Goal: Check status

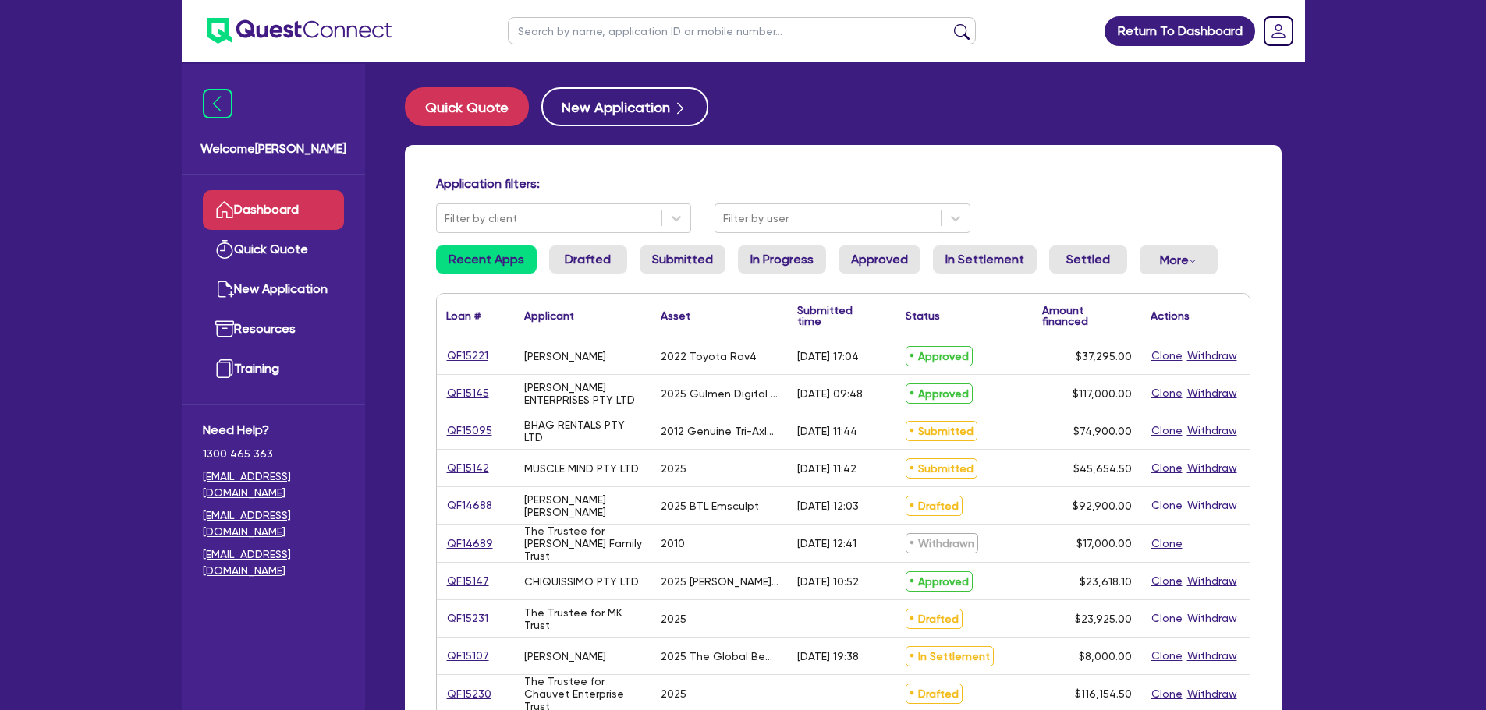
drag, startPoint x: 590, startPoint y: 39, endPoint x: 586, endPoint y: 30, distance: 10.1
click at [590, 39] on input "text" at bounding box center [742, 30] width 468 height 27
paste input "QF14461"
type input "QF14461"
click at [949, 23] on button "submit" at bounding box center [961, 34] width 25 height 22
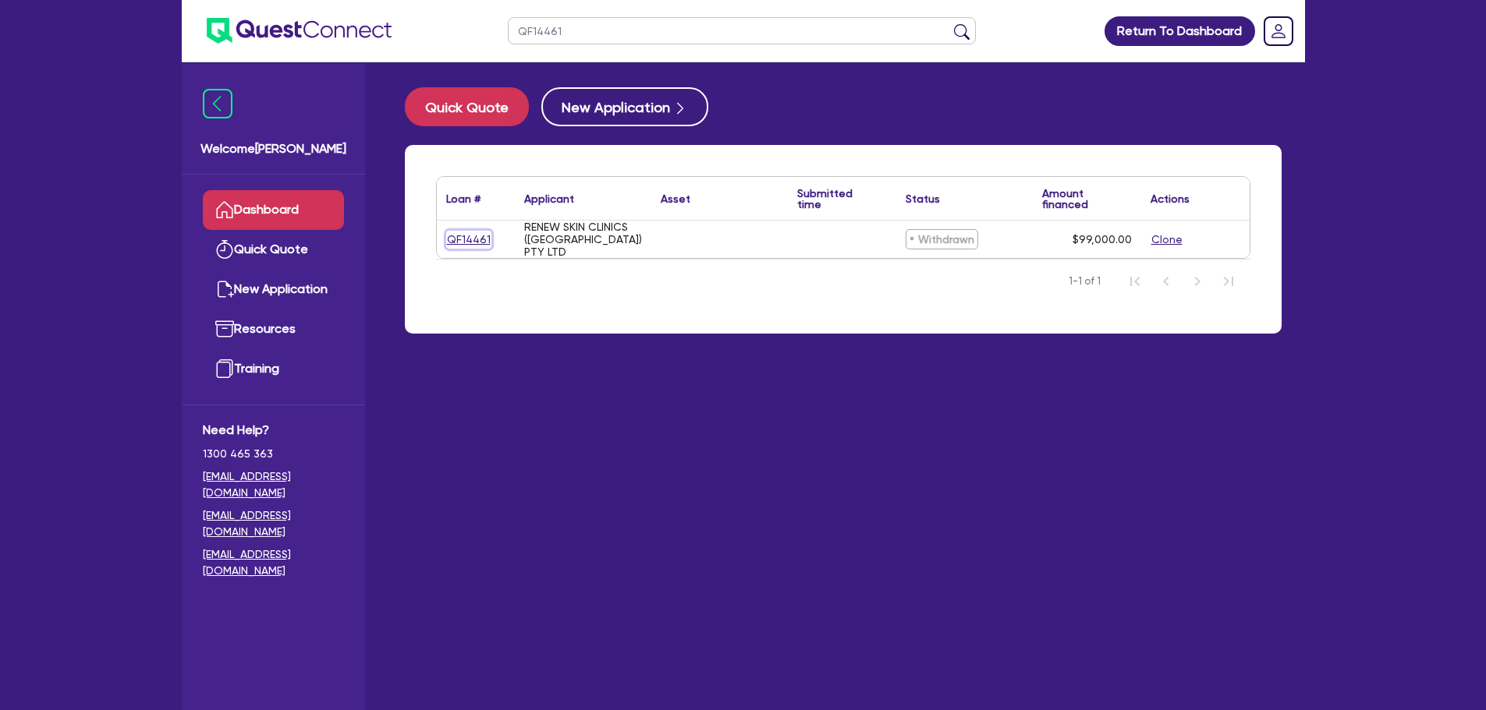
click at [477, 238] on link "QF14461" at bounding box center [468, 240] width 45 height 18
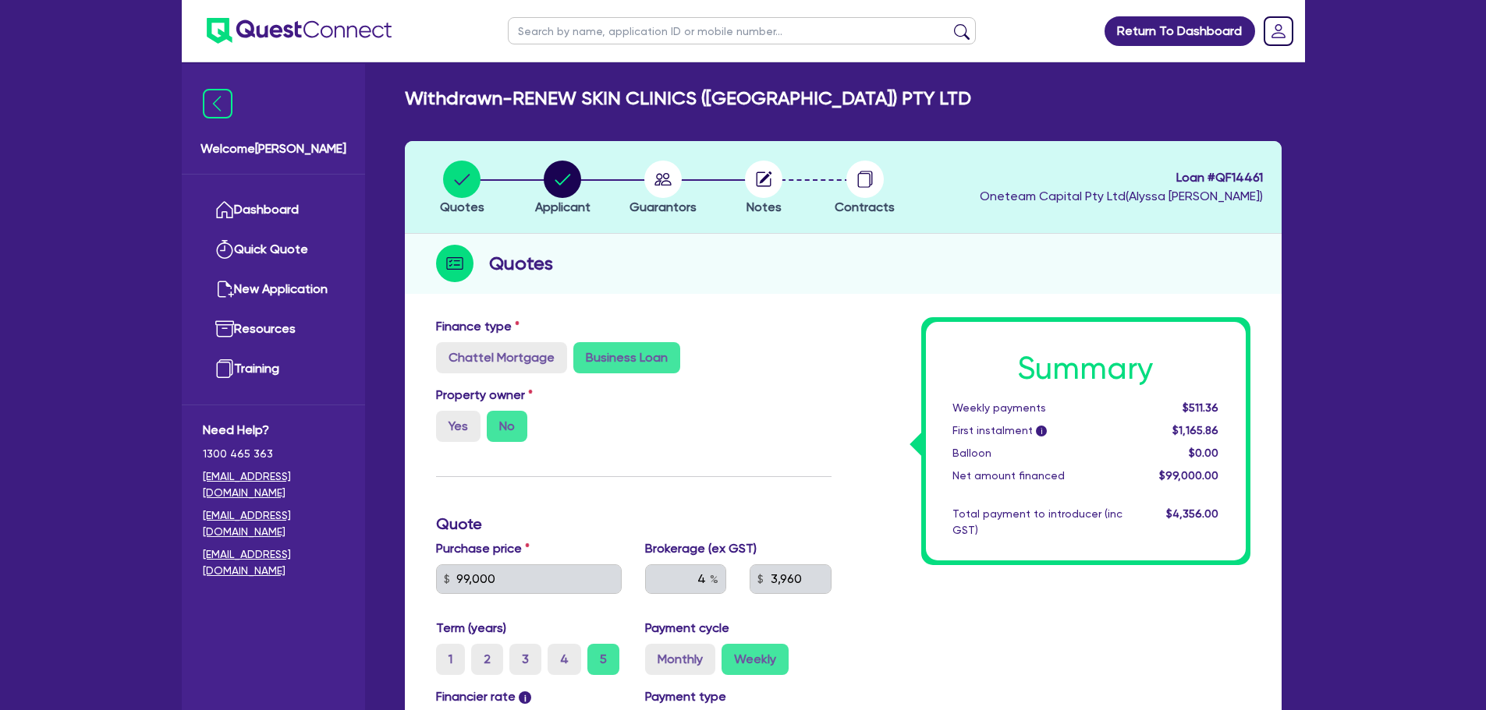
click at [1039, 246] on div "Quotes" at bounding box center [843, 264] width 876 height 60
click at [662, 181] on circle "button" at bounding box center [662, 179] width 37 height 37
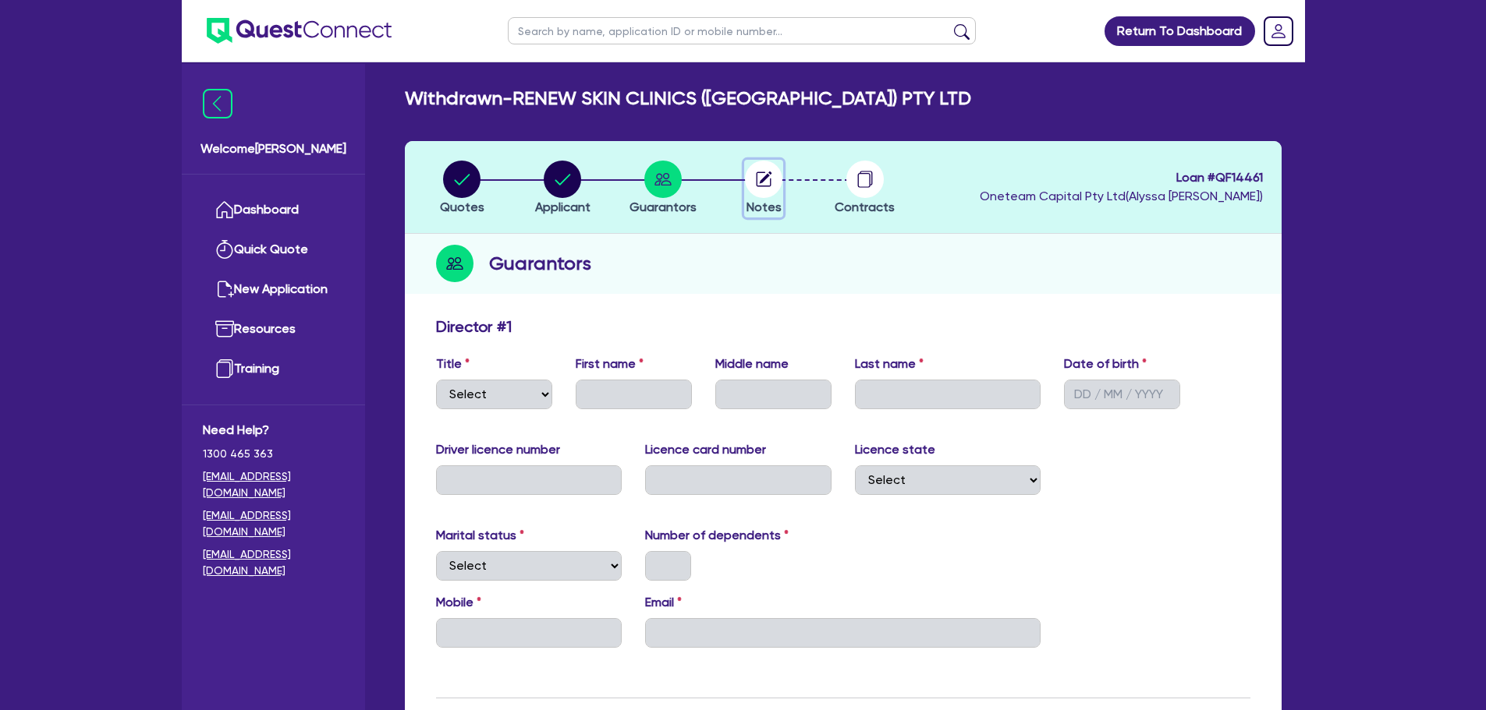
click at [756, 180] on icon "button" at bounding box center [763, 179] width 15 height 15
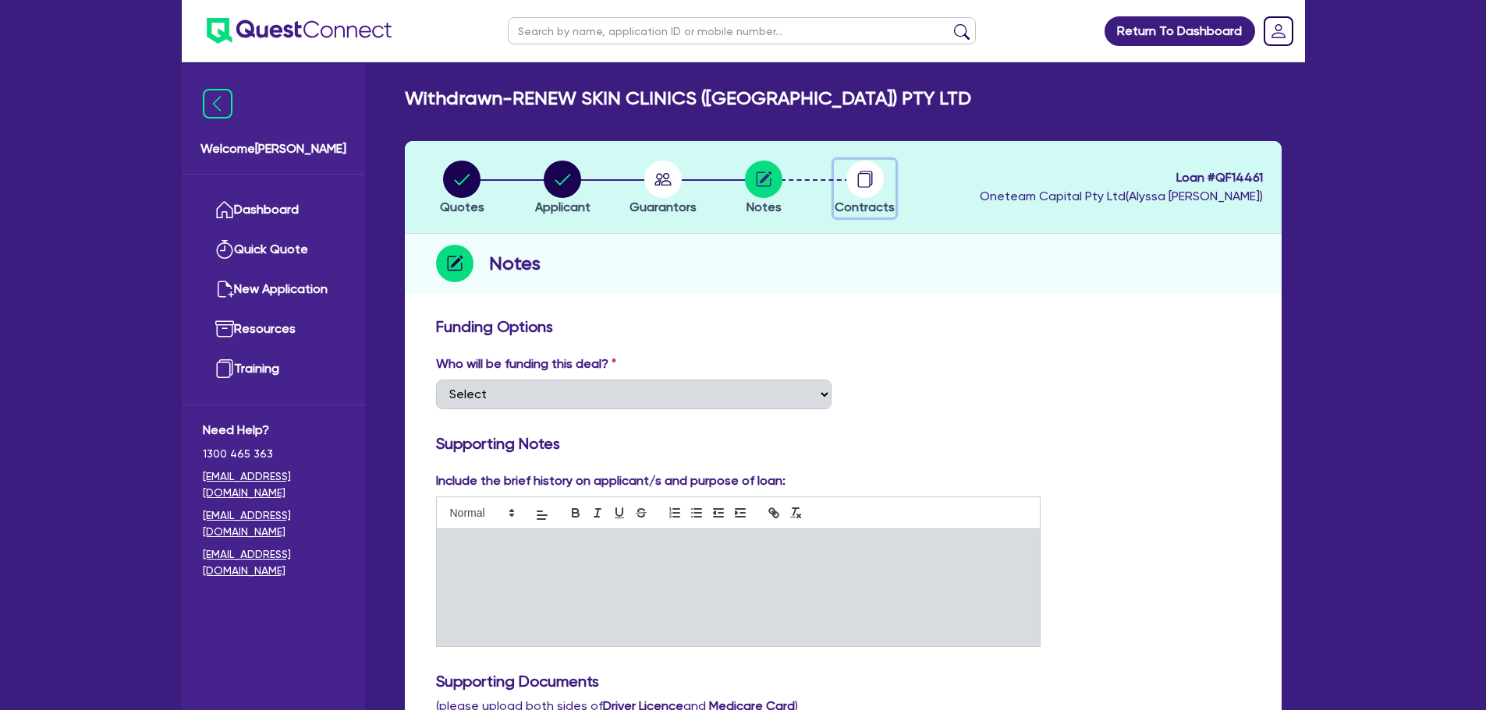
click at [873, 183] on circle "button" at bounding box center [864, 179] width 37 height 37
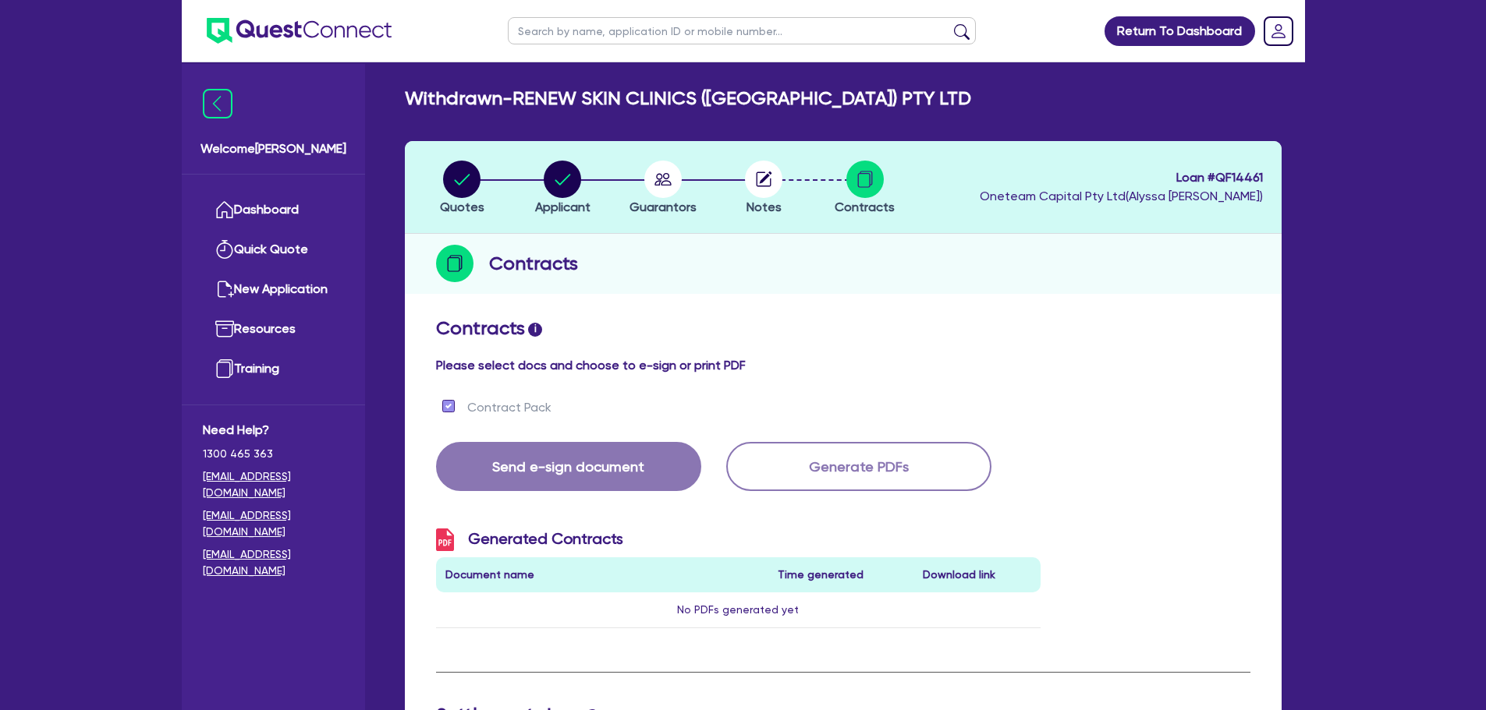
click at [1246, 174] on span "Loan # QF14461" at bounding box center [1120, 177] width 283 height 19
click at [1174, 165] on header "Quotes Applicant [GEOGRAPHIC_DATA] Notes Contracts Loan # QF14461 Oneteam Capit…" at bounding box center [843, 187] width 876 height 93
